Goal: Book appointment/travel/reservation

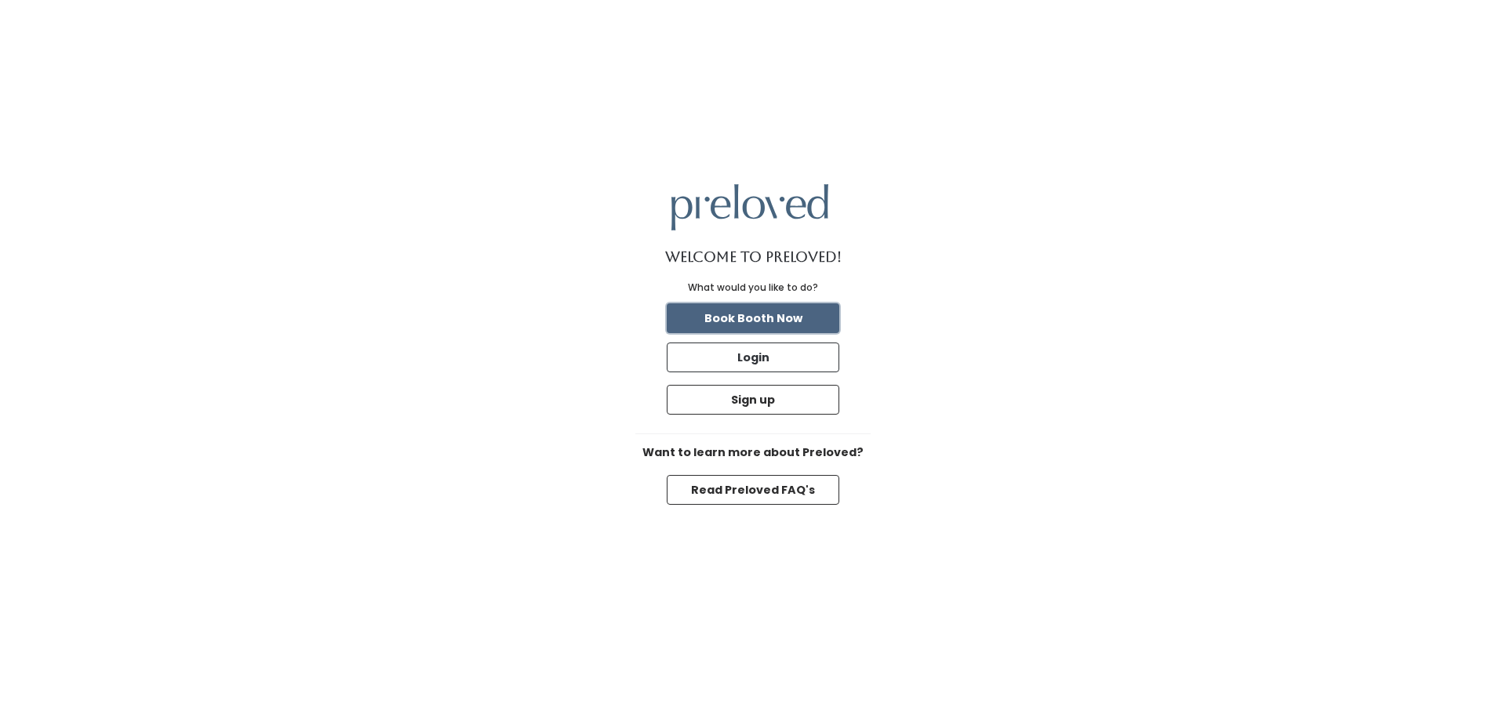
click at [755, 322] on button "Book Booth Now" at bounding box center [753, 318] width 173 height 30
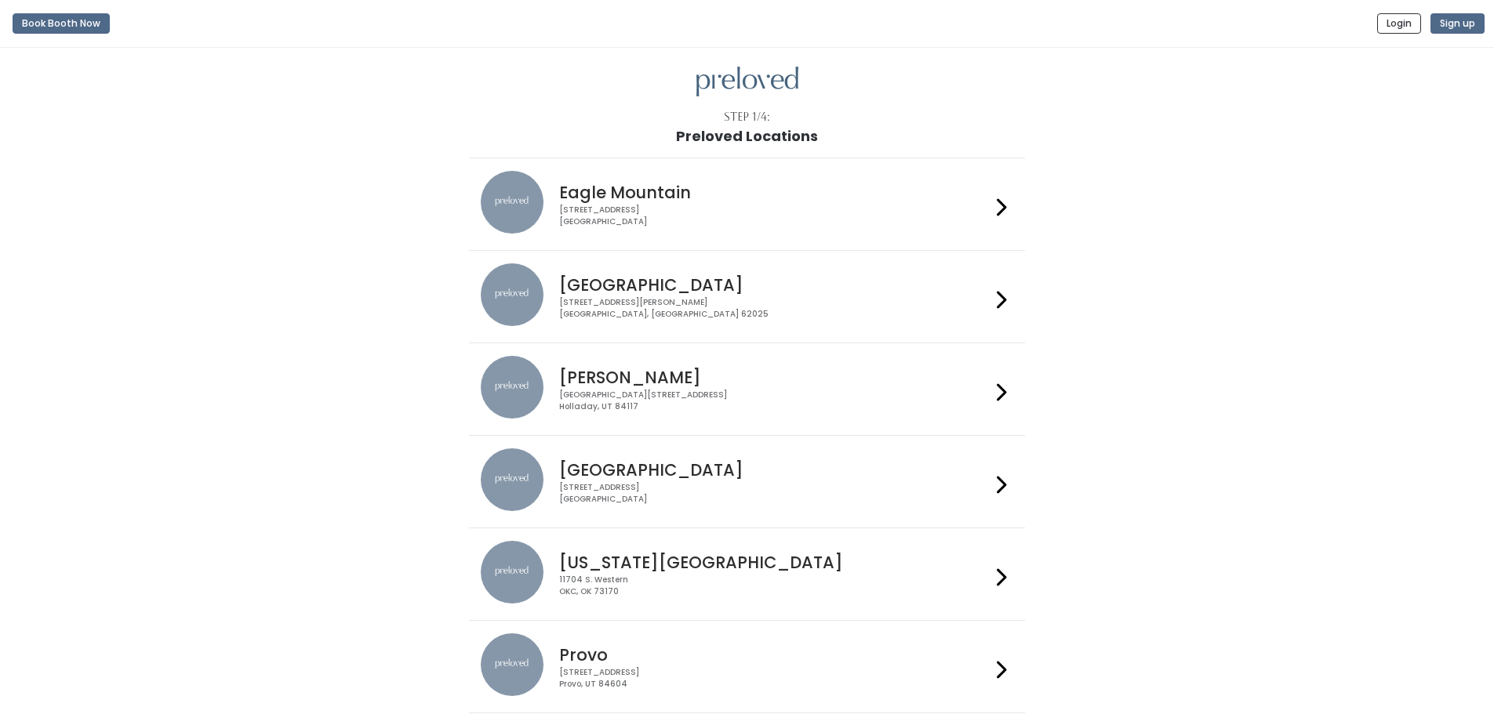
click at [772, 304] on div "1500 Troy Road, Unit A‑B Edwardsville, IL 62025" at bounding box center [774, 308] width 431 height 23
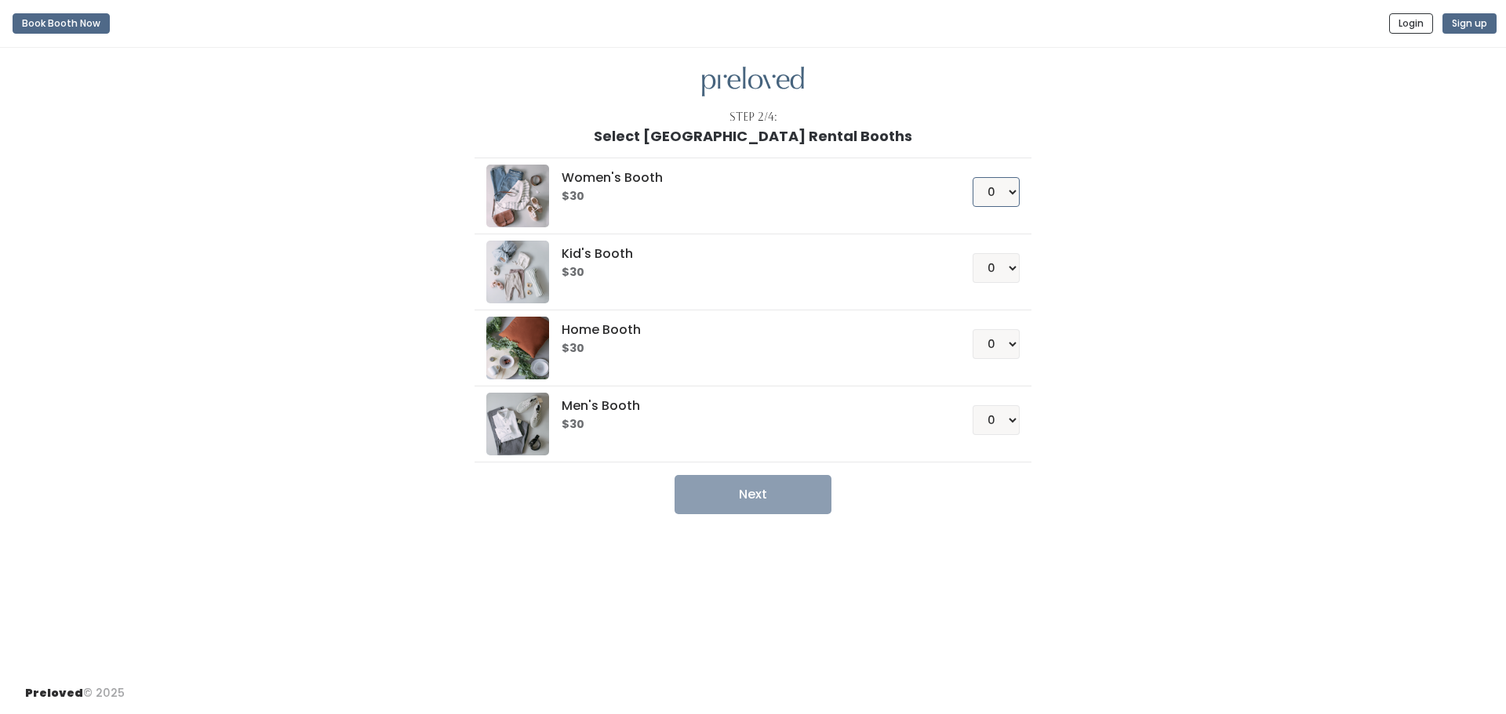
click at [994, 188] on select "0 1 2 3 4" at bounding box center [995, 192] width 47 height 30
select select "1"
click at [972, 177] on select "0 1 2 3 4" at bounding box center [995, 192] width 47 height 30
click at [996, 261] on select "0 1 2 3 4" at bounding box center [995, 268] width 47 height 30
select select "1"
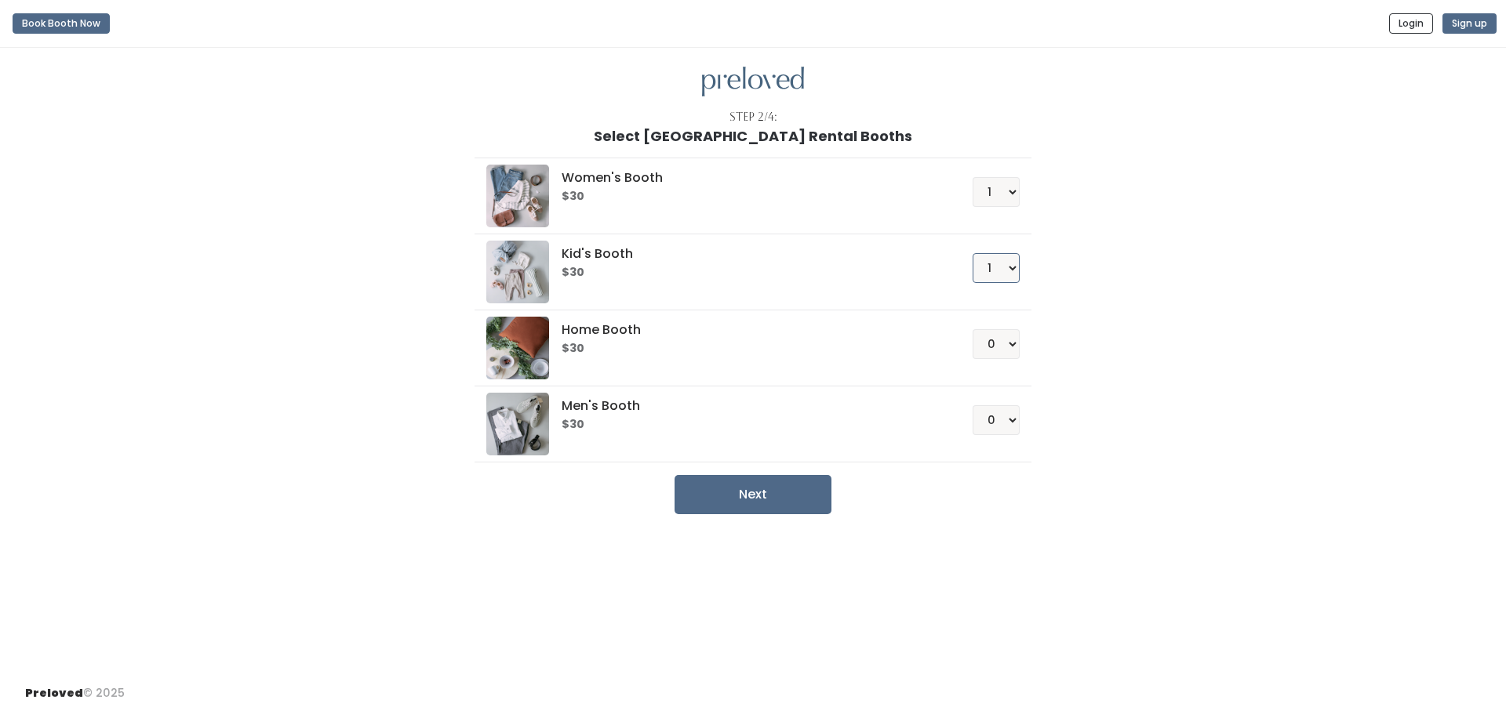
click at [972, 253] on select "0 1 2 3 4" at bounding box center [995, 268] width 47 height 30
click at [769, 496] on button "Next" at bounding box center [752, 494] width 157 height 39
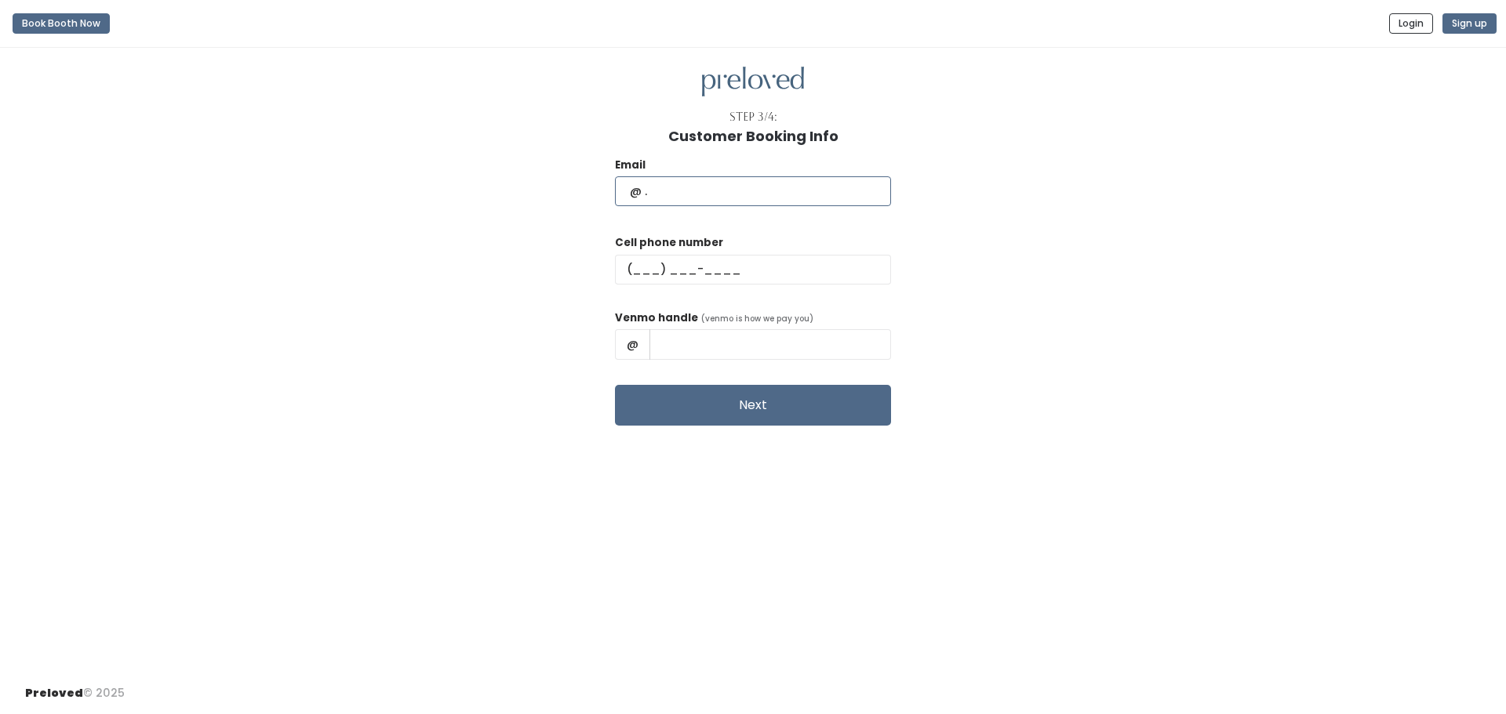
click at [710, 192] on input "text" at bounding box center [753, 191] width 276 height 30
type input "mcsports26@hotmail.com"
type input "(618) 292-6726"
type input "Mallorie Upegui"
drag, startPoint x: 807, startPoint y: 349, endPoint x: 698, endPoint y: 367, distance: 110.5
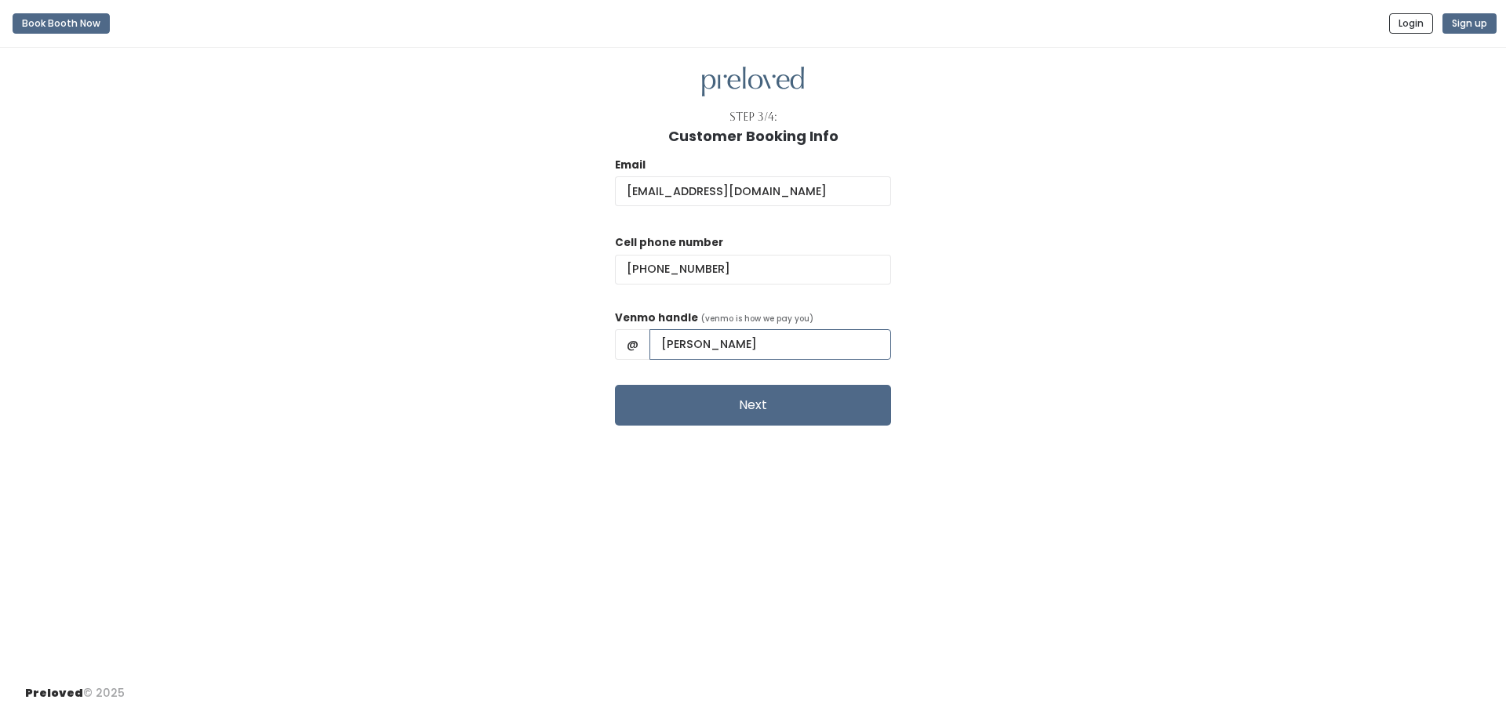
click at [699, 367] on div "Venmo handle (venmo is how we pay you) @ Mallorie Upegui" at bounding box center [753, 341] width 276 height 63
type input "upegui7"
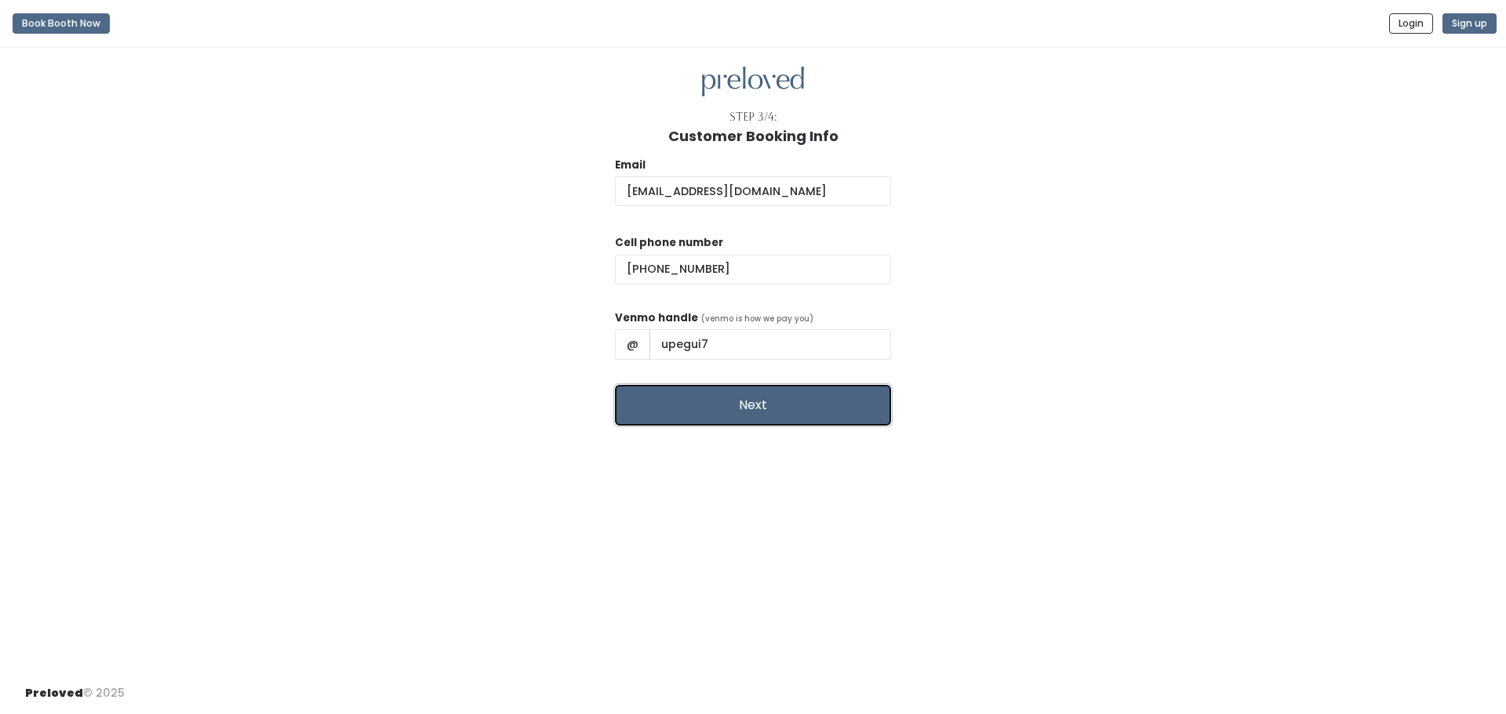
click at [744, 398] on button "Next" at bounding box center [753, 405] width 276 height 41
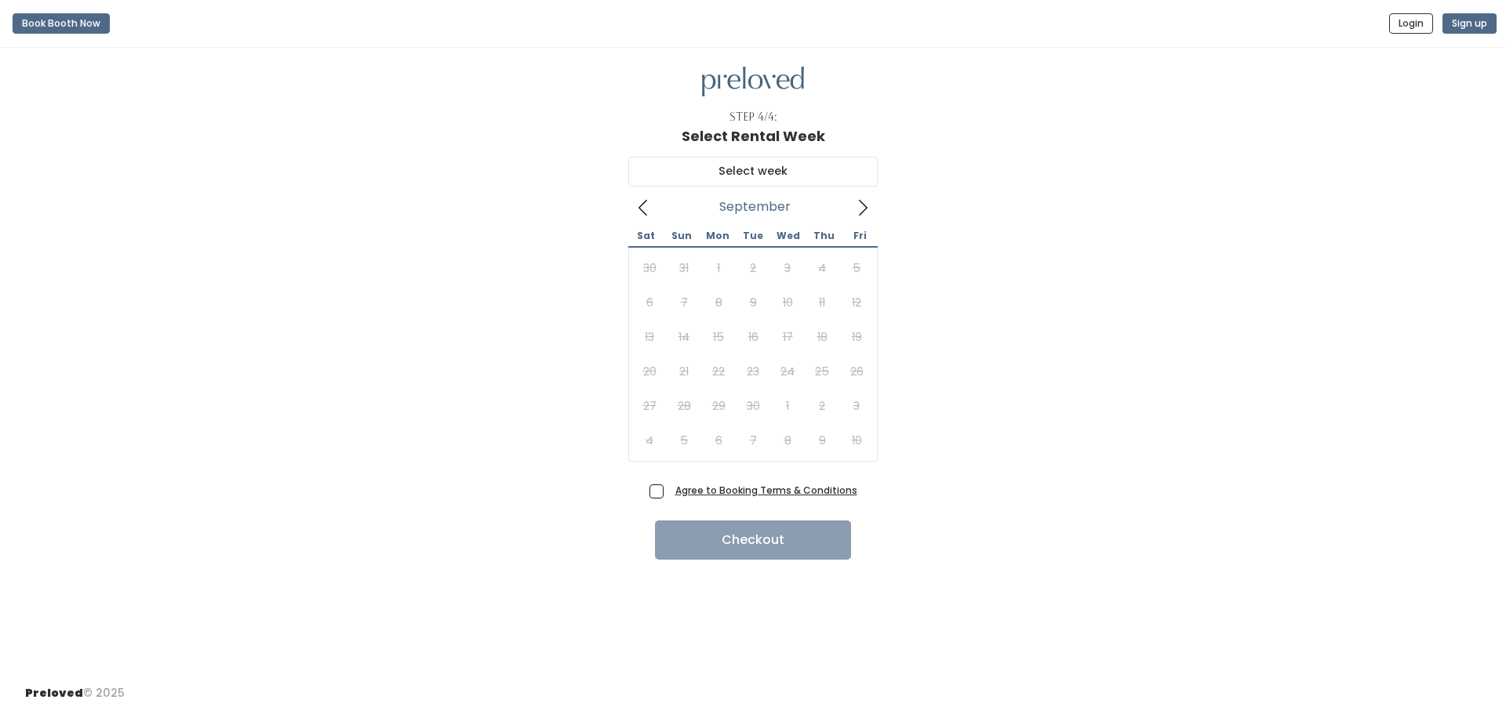
click at [864, 206] on icon at bounding box center [862, 207] width 17 height 17
drag, startPoint x: 657, startPoint y: 489, endPoint x: 693, endPoint y: 467, distance: 42.2
click at [669, 489] on span "Agree to Booking Terms & Conditions" at bounding box center [763, 490] width 188 height 16
click at [669, 489] on input "Agree to Booking Terms & Conditions" at bounding box center [674, 487] width 10 height 10
checkbox input "true"
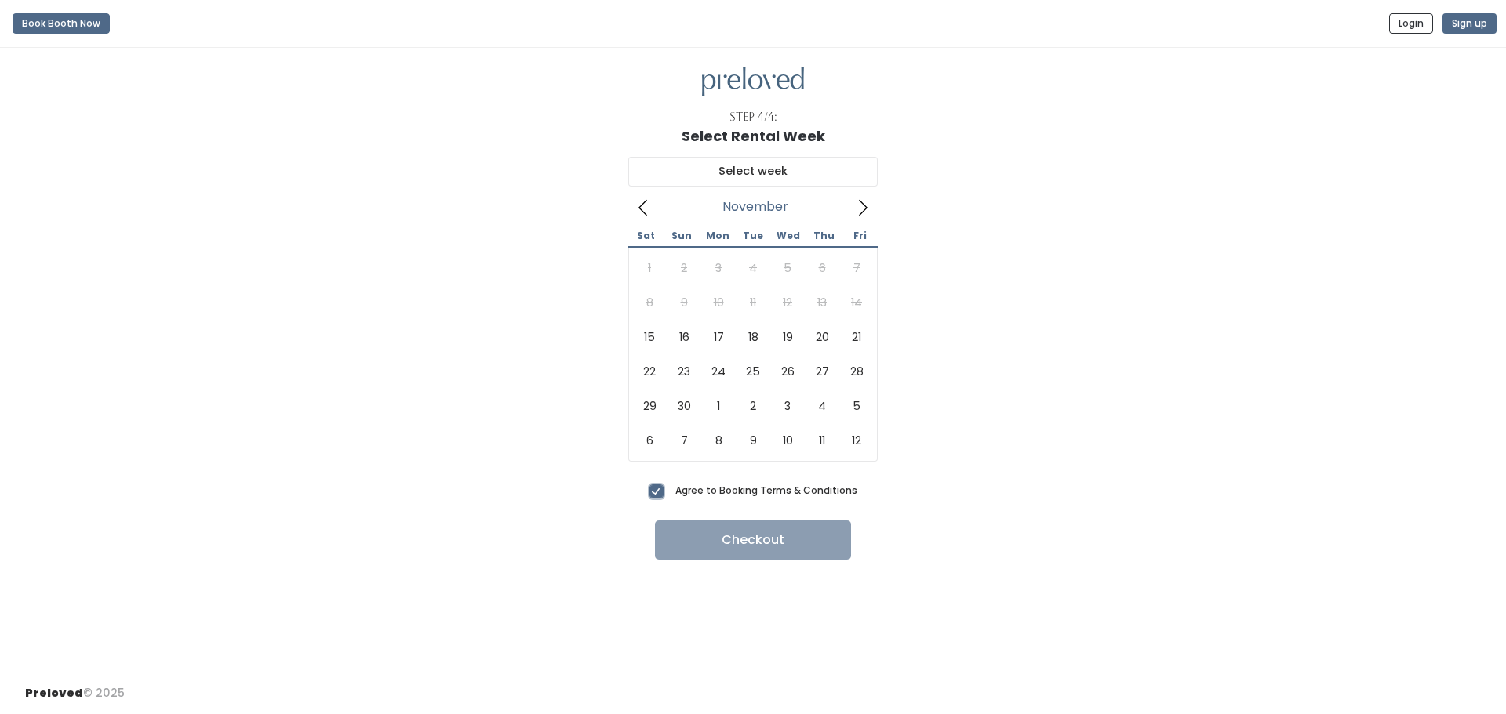
click at [863, 198] on span at bounding box center [863, 206] width 30 height 25
type input "November 15 to November 21"
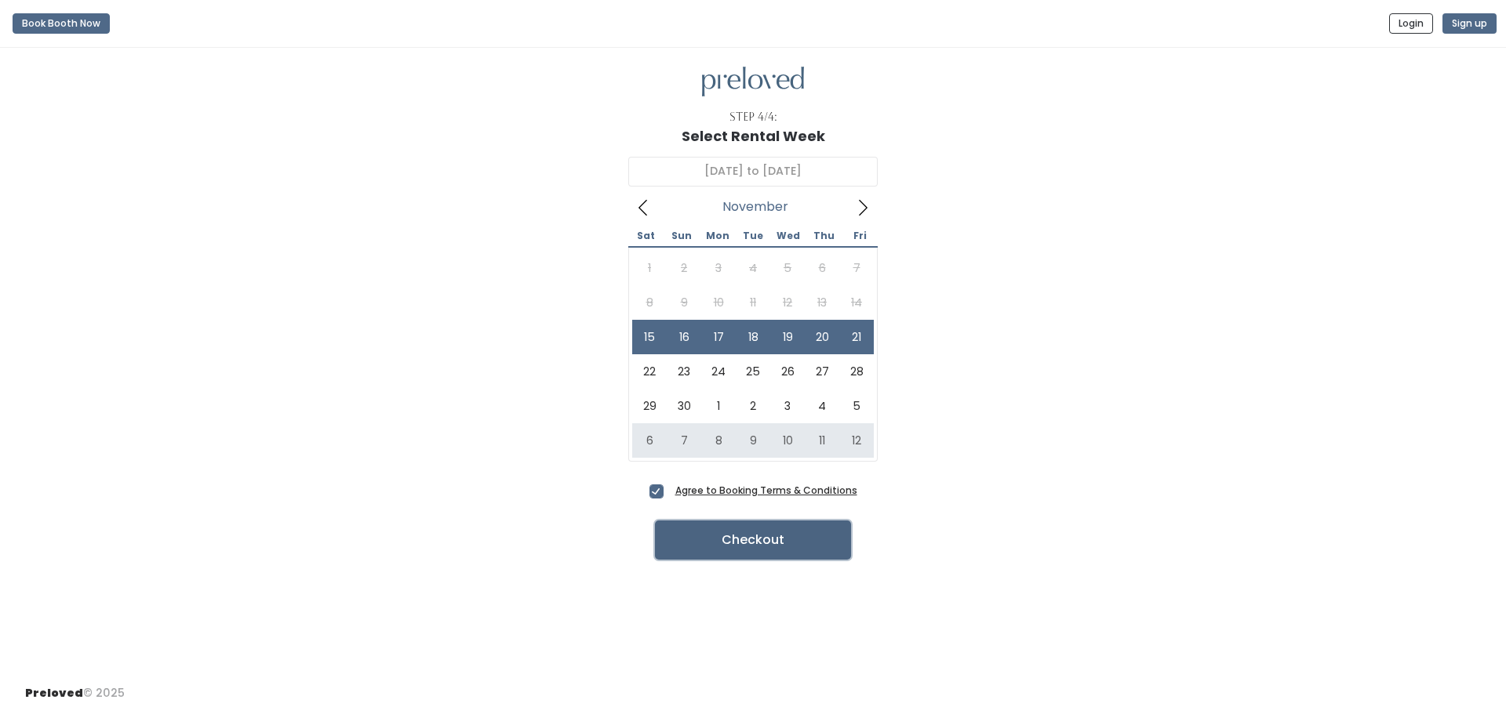
click at [786, 543] on button "Checkout" at bounding box center [753, 540] width 196 height 39
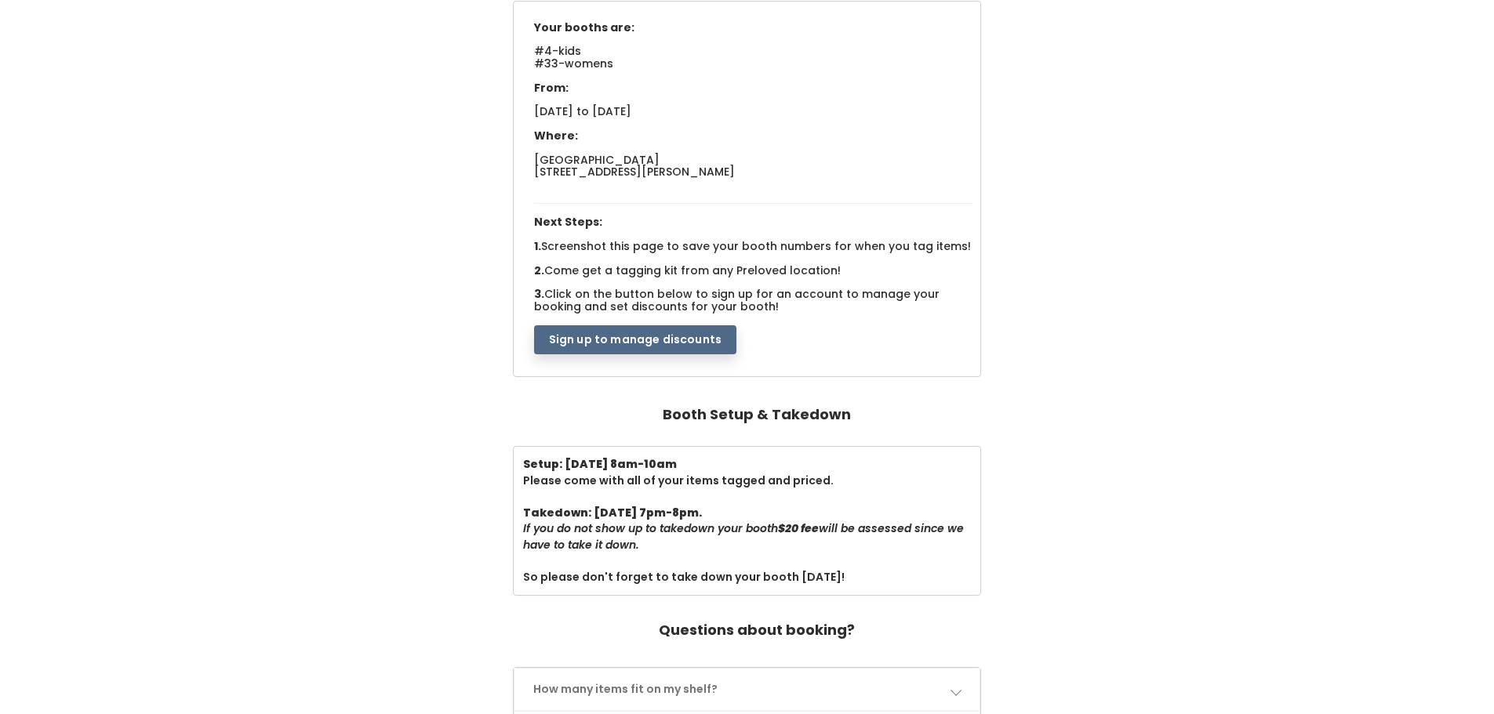
scroll to position [78, 0]
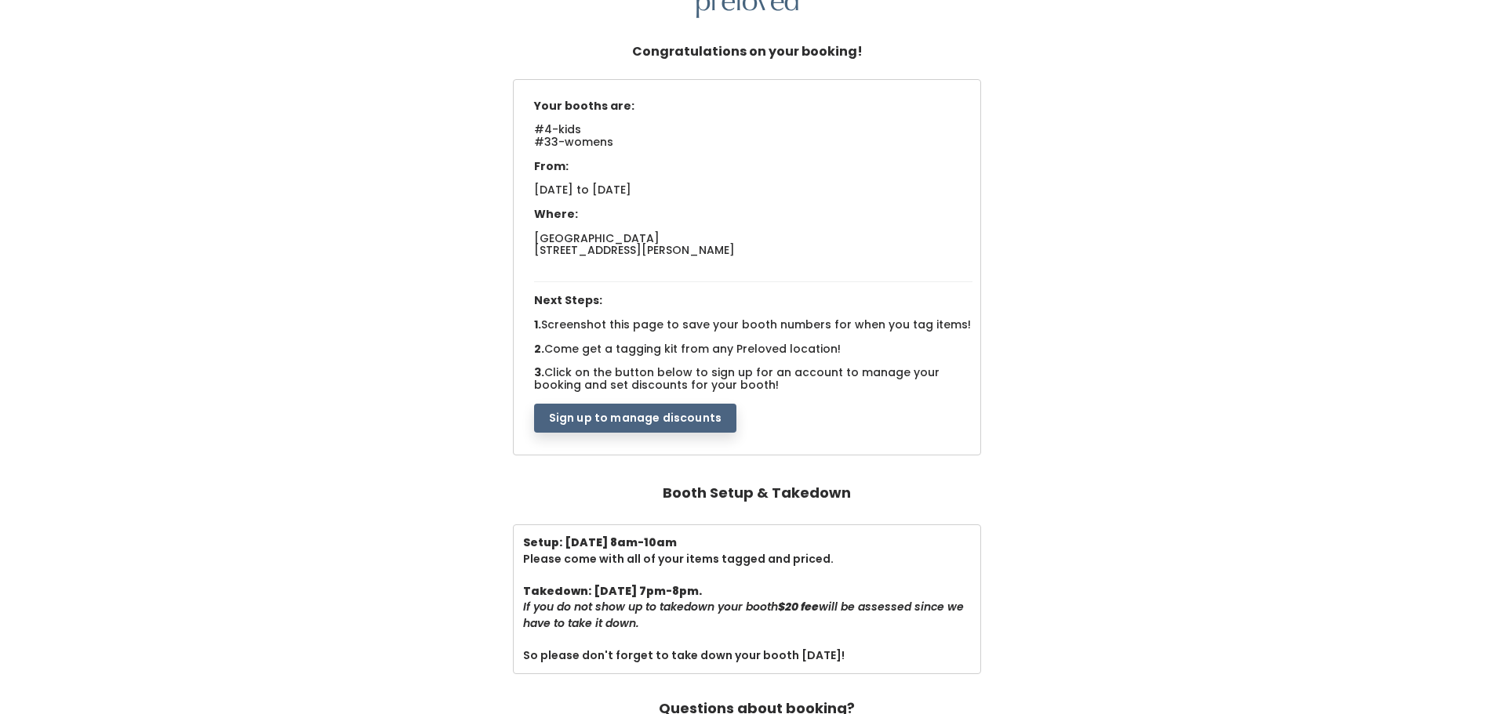
click at [602, 422] on button "Sign up to manage discounts" at bounding box center [635, 419] width 202 height 30
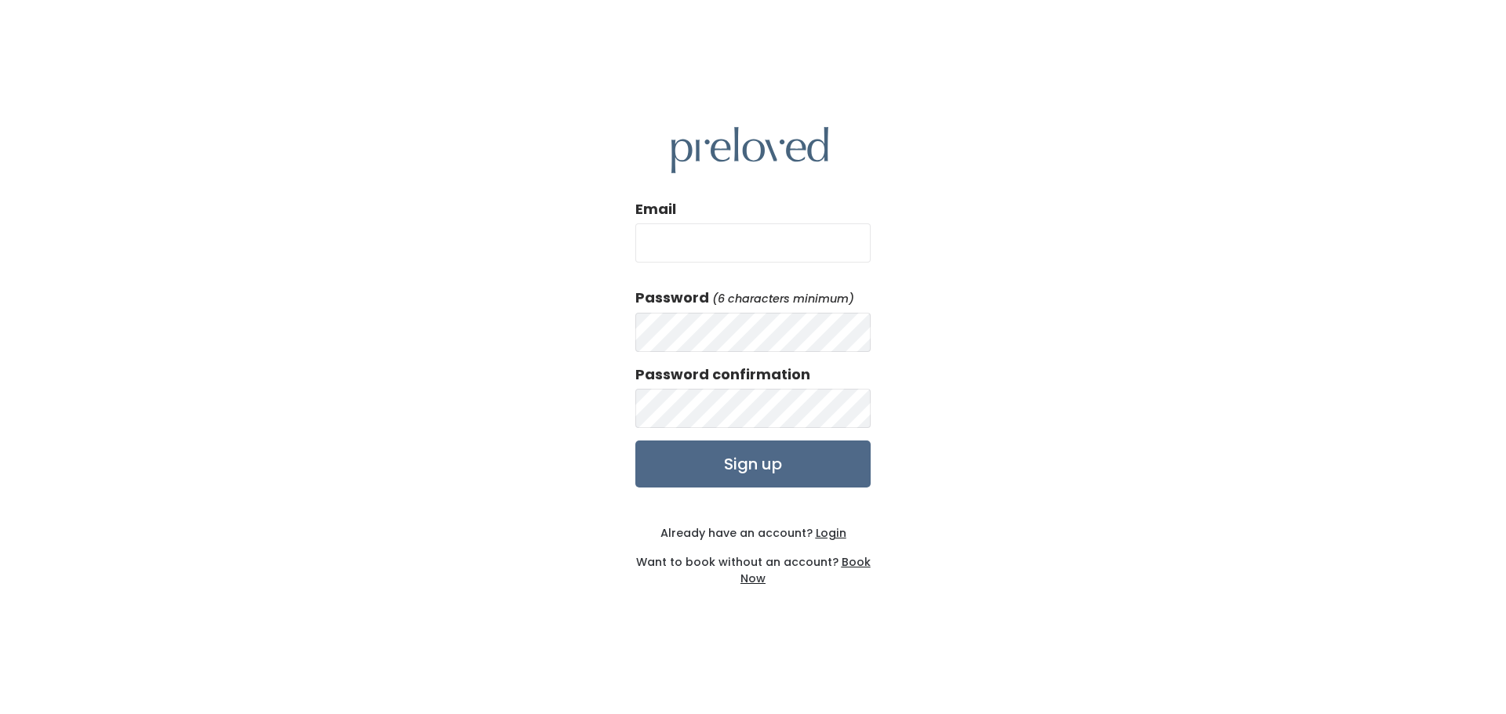
click at [721, 240] on input "Email" at bounding box center [752, 243] width 235 height 39
type input "[EMAIL_ADDRESS][DOMAIN_NAME]"
click at [755, 466] on input "Sign up" at bounding box center [752, 464] width 235 height 47
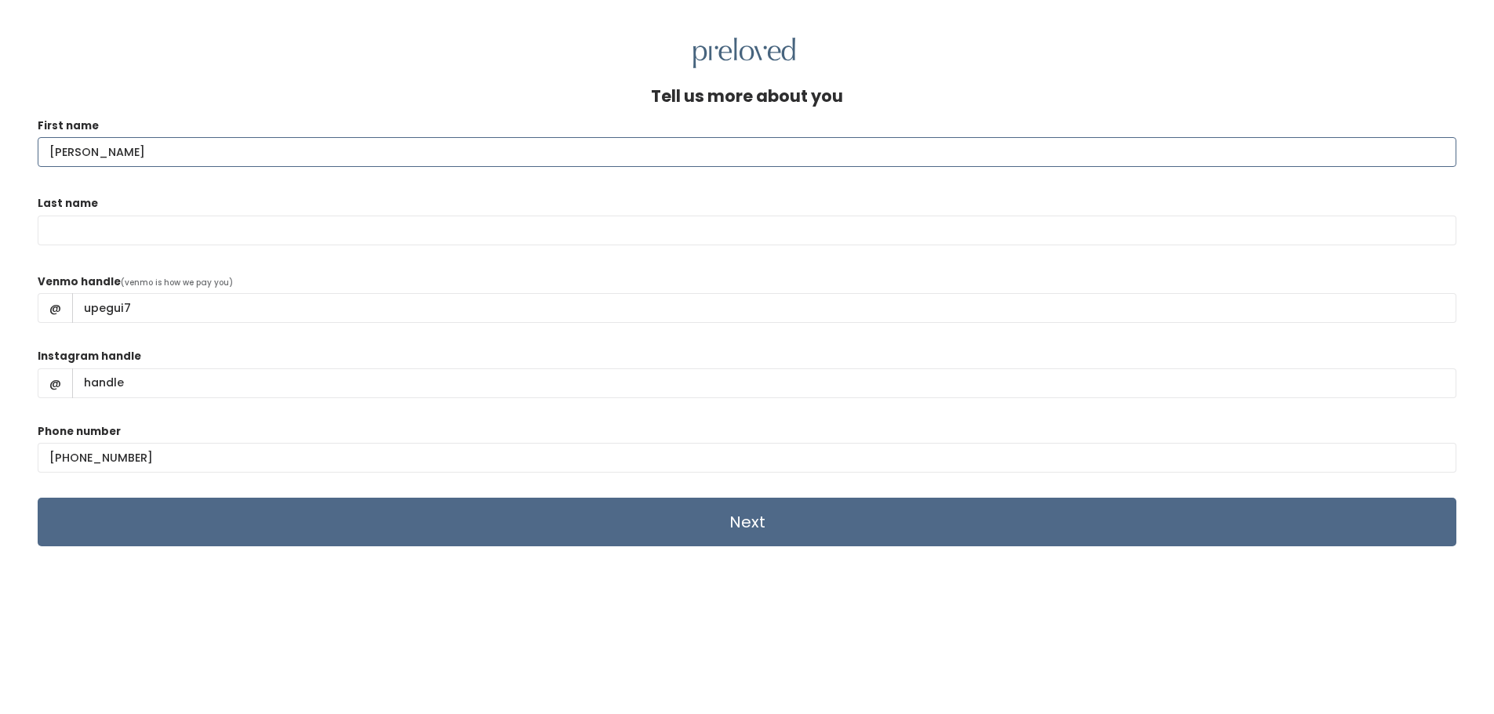
type input "Mallorie"
type input "Upegui"
click at [144, 385] on input "Instagram handle" at bounding box center [764, 384] width 1384 height 30
type input "malupegui5"
click at [820, 538] on input "Next" at bounding box center [747, 522] width 1419 height 49
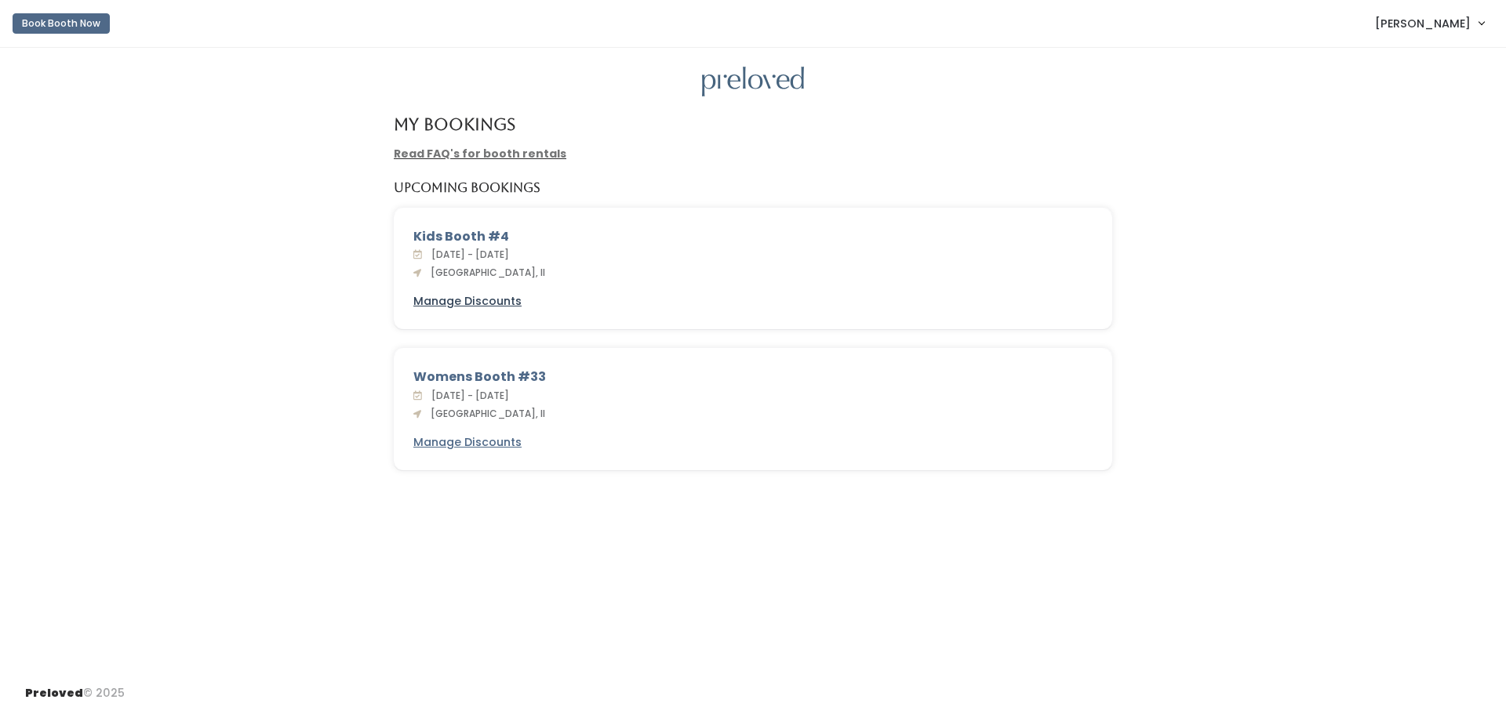
click at [492, 305] on u "Manage Discounts" at bounding box center [467, 301] width 108 height 16
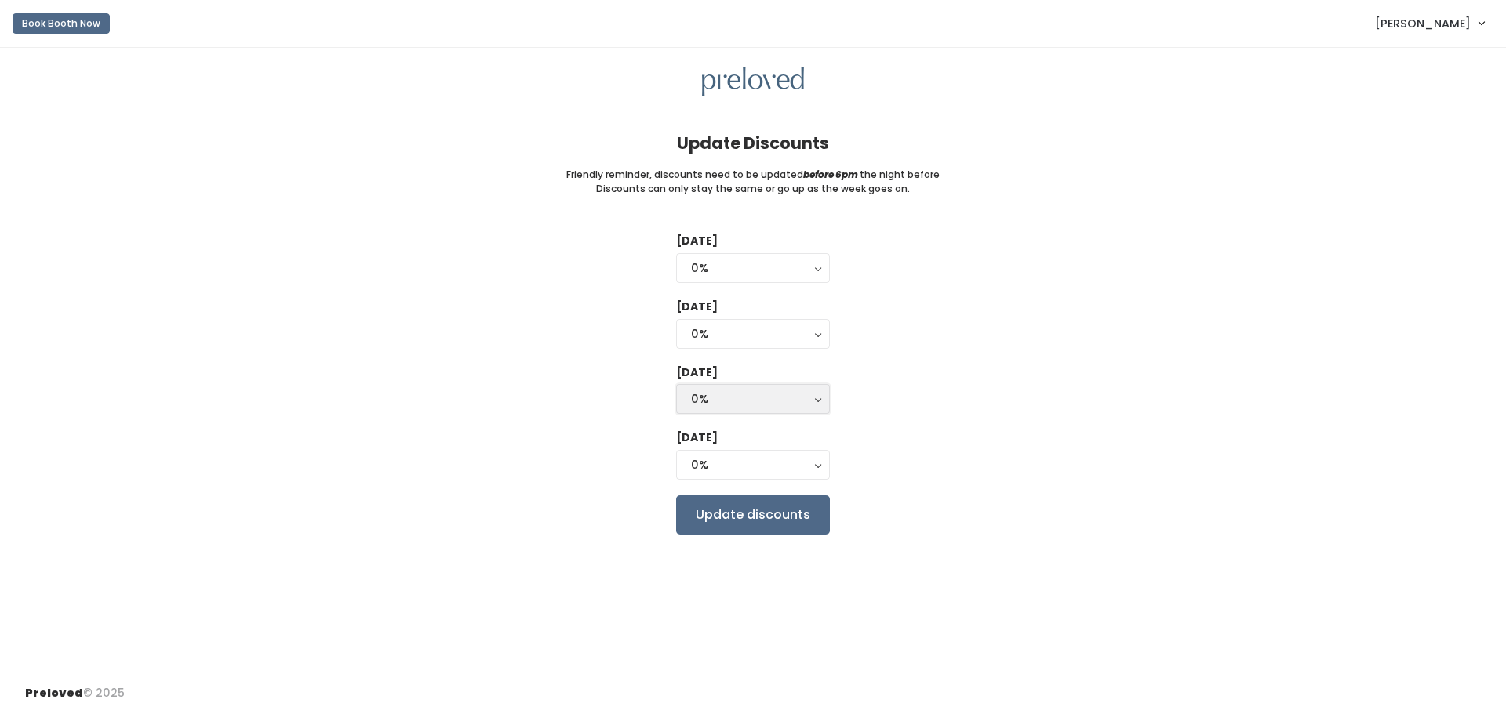
click at [804, 402] on div "0%" at bounding box center [753, 399] width 124 height 17
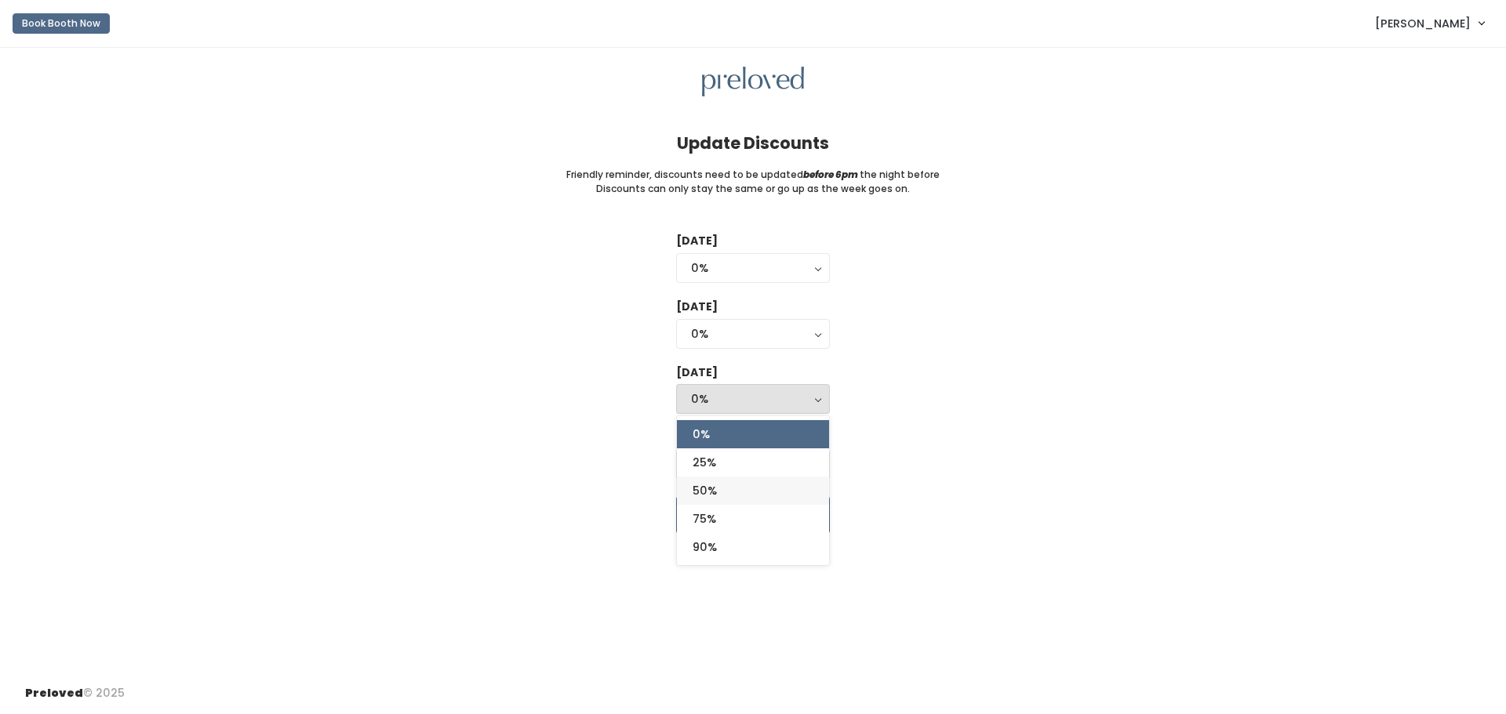
click at [772, 492] on link "50%" at bounding box center [753, 491] width 152 height 28
select select "50%"
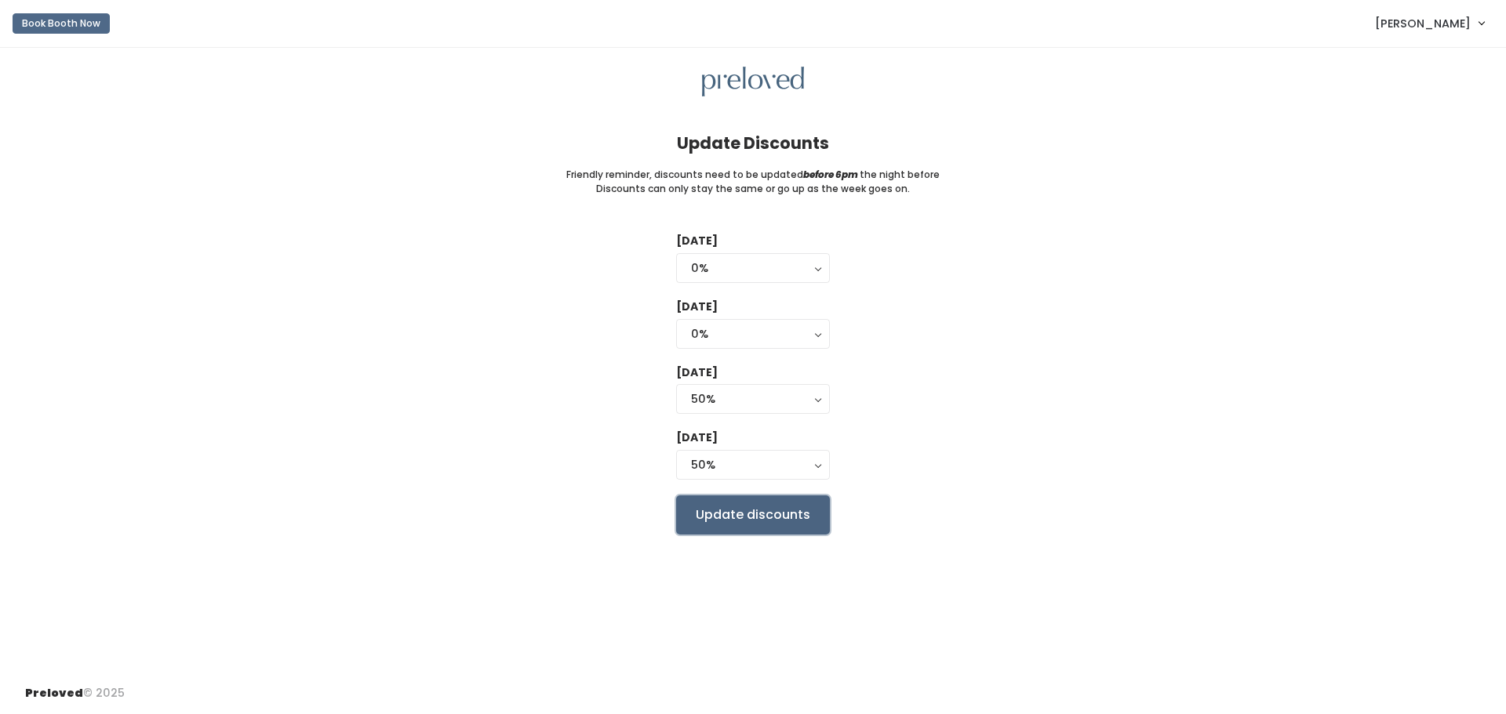
click at [761, 513] on input "Update discounts" at bounding box center [753, 515] width 154 height 39
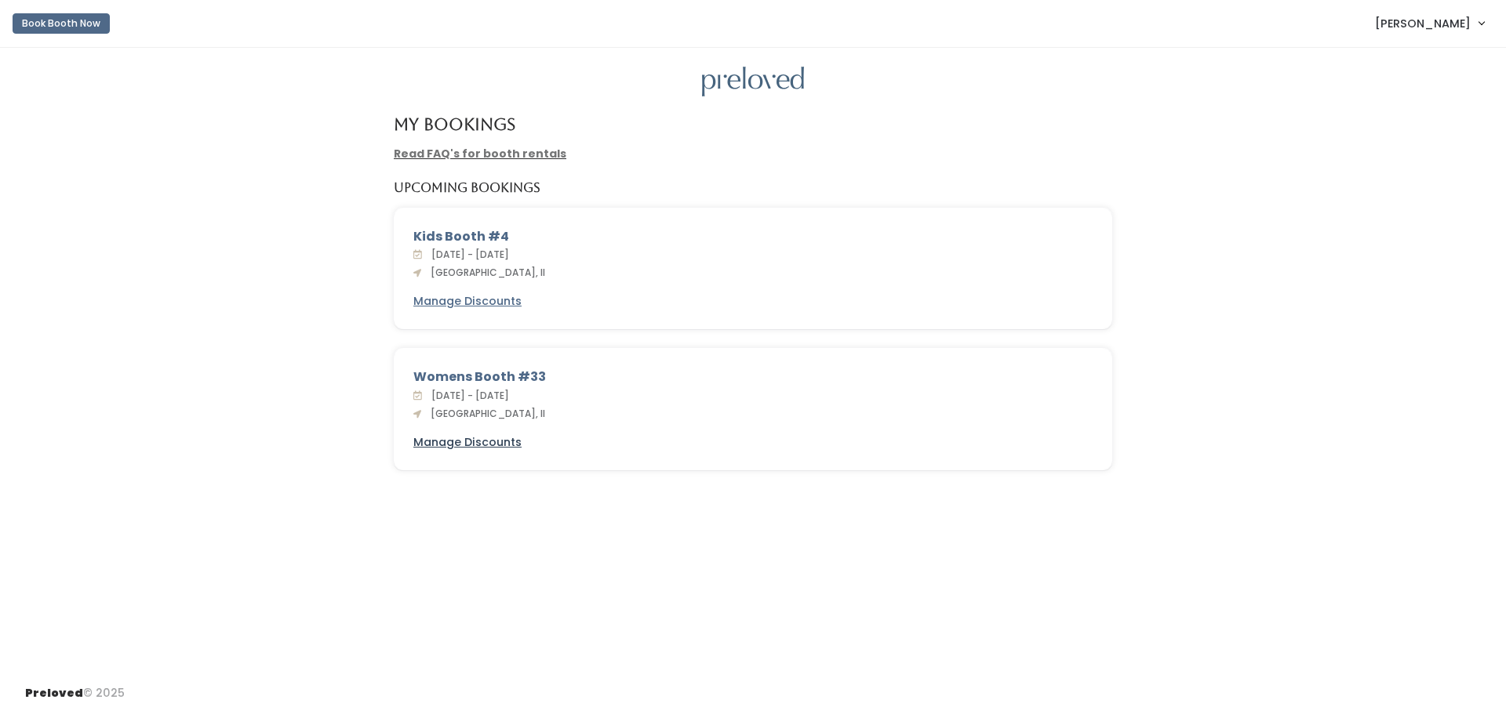
click at [479, 449] on u "Manage Discounts" at bounding box center [467, 442] width 108 height 16
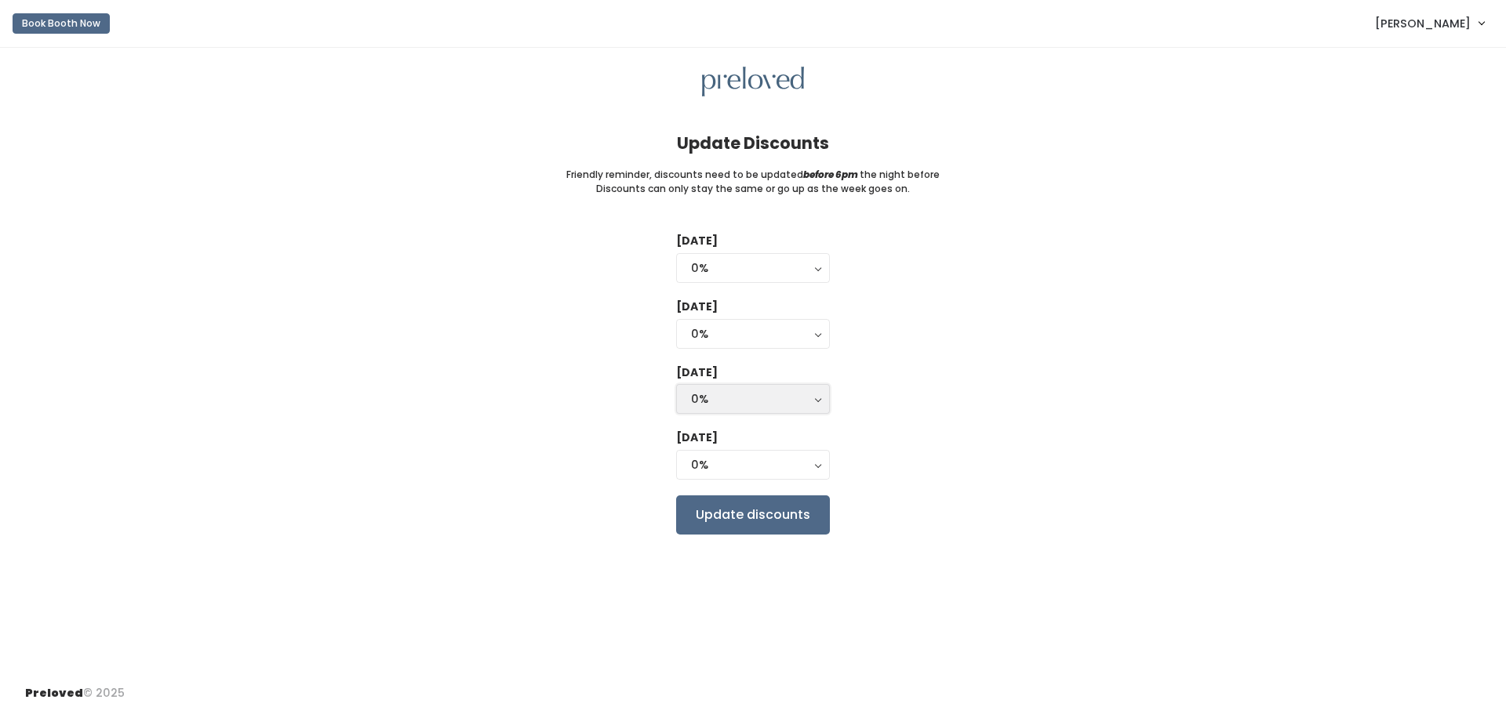
click at [765, 397] on div "0%" at bounding box center [753, 399] width 124 height 17
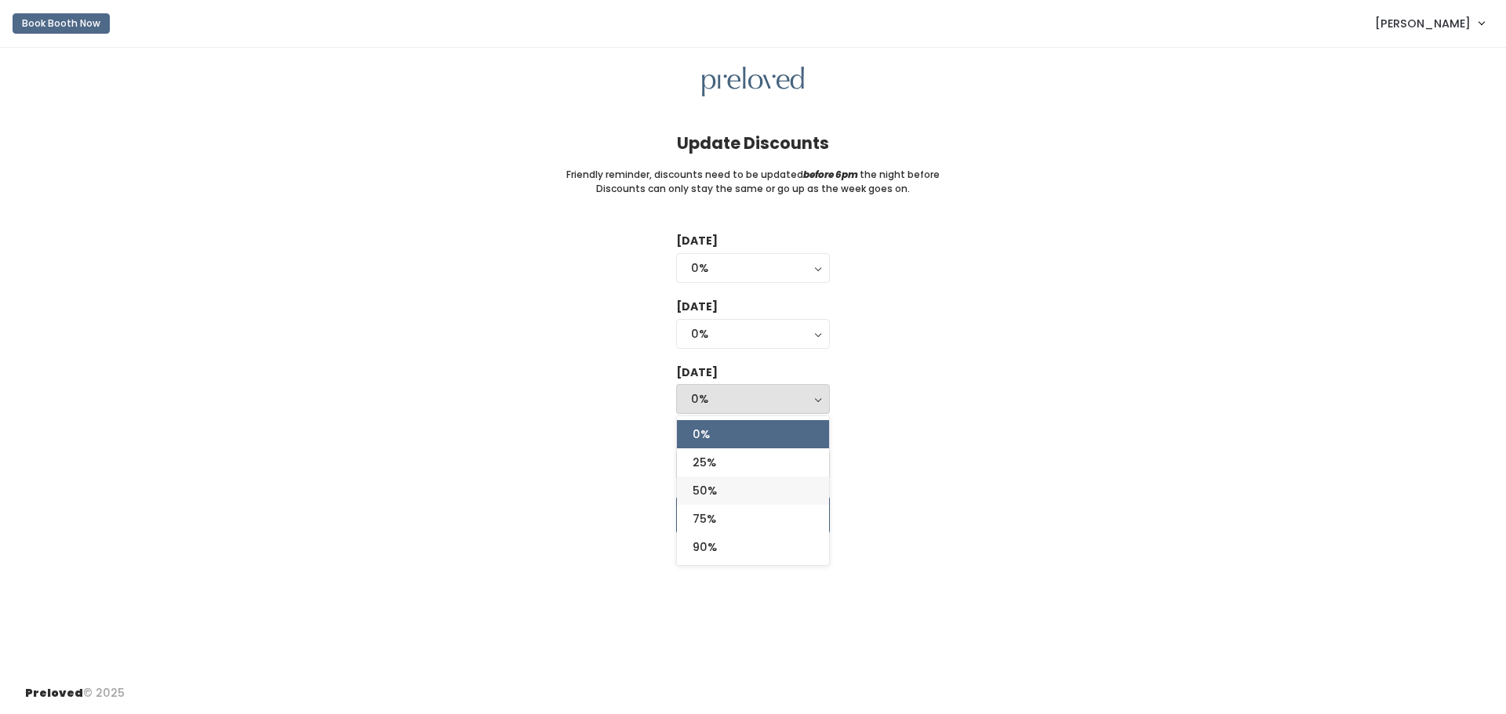
click at [743, 500] on link "50%" at bounding box center [753, 491] width 152 height 28
select select "50%"
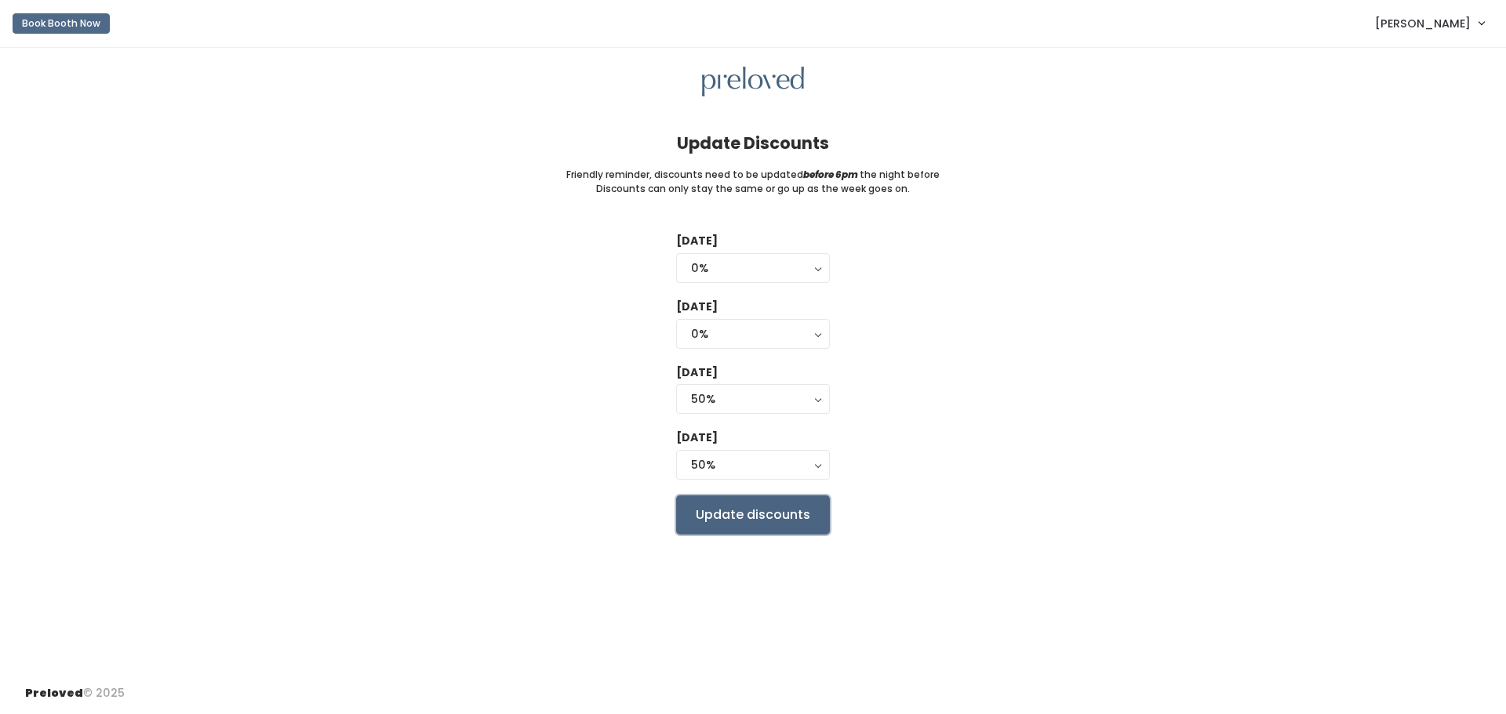
click at [757, 513] on input "Update discounts" at bounding box center [753, 515] width 154 height 39
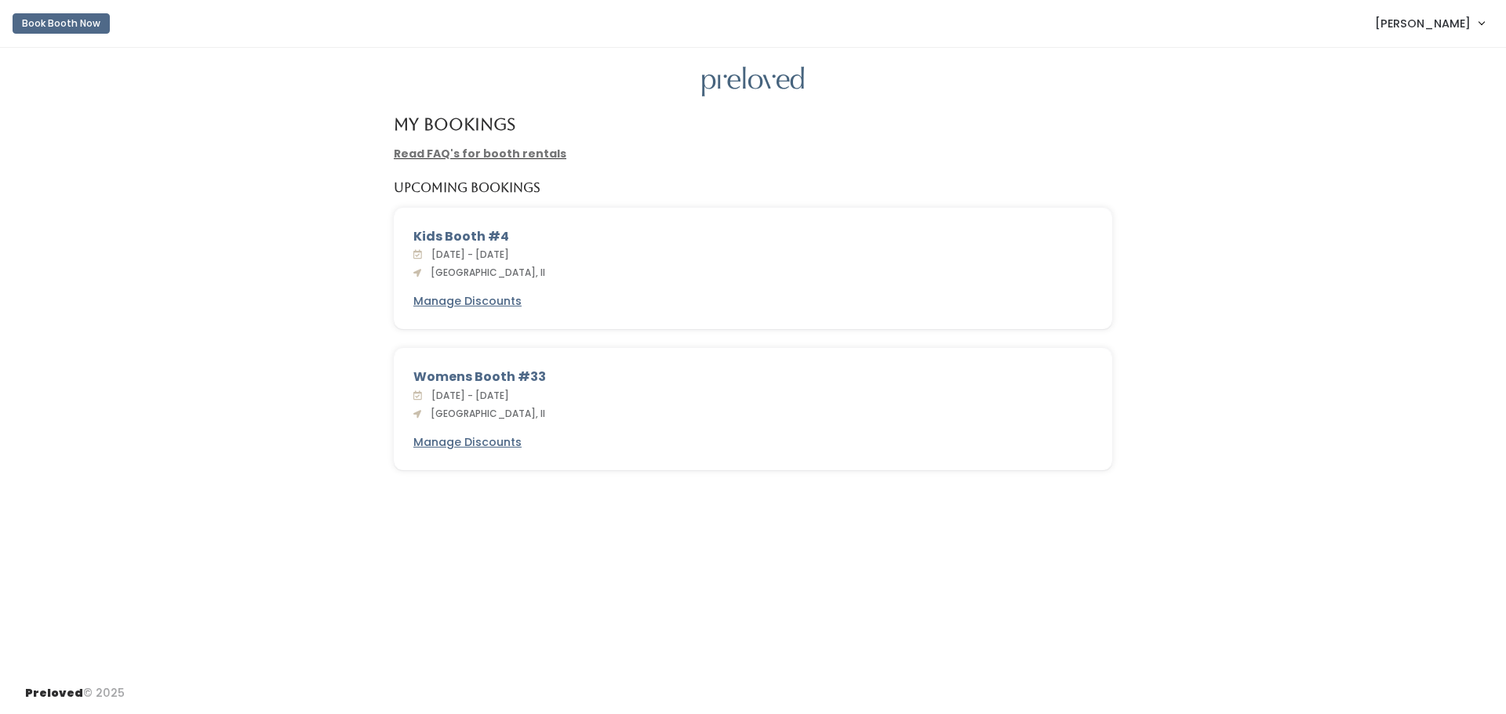
click at [435, 158] on link "Read FAQ's for booth rentals" at bounding box center [480, 154] width 173 height 16
